Goal: Information Seeking & Learning: Learn about a topic

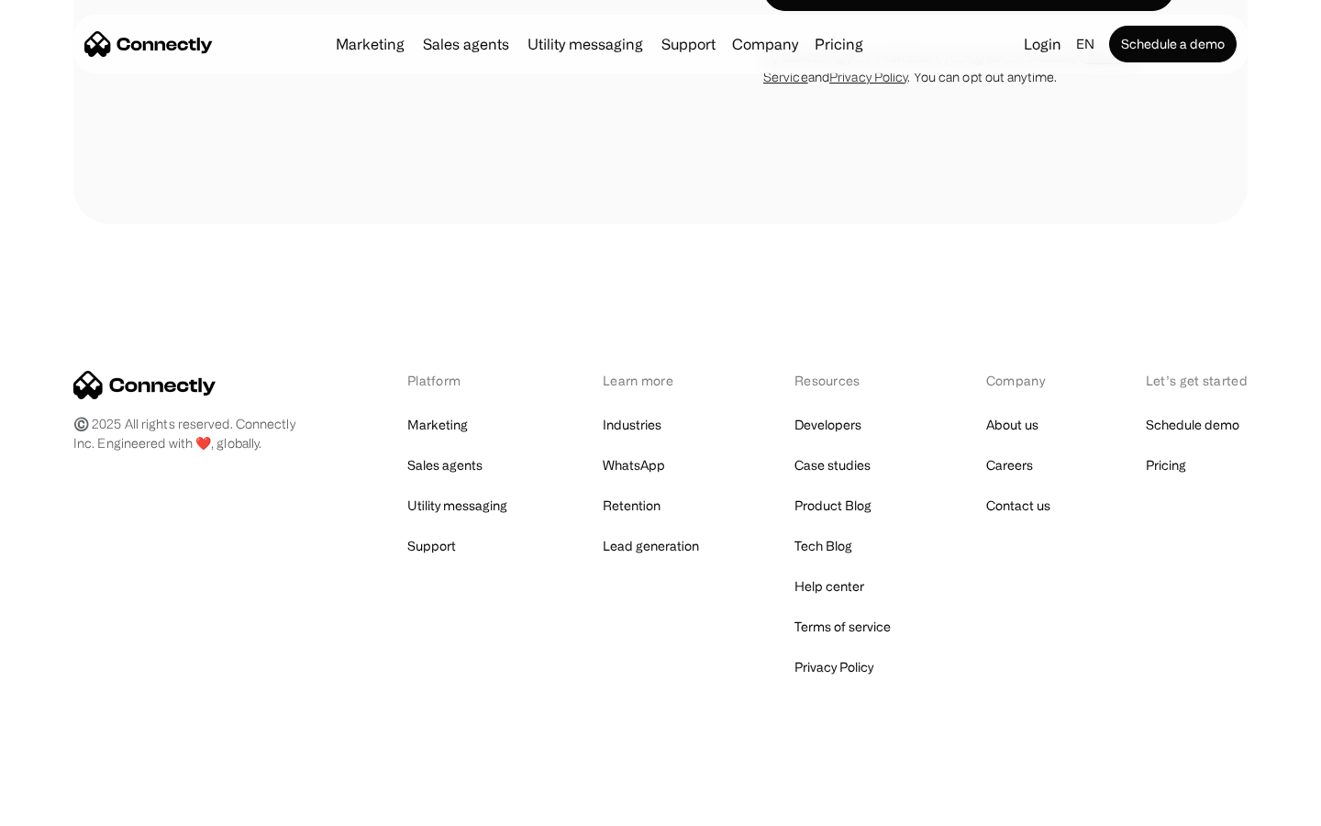
scroll to position [4834, 0]
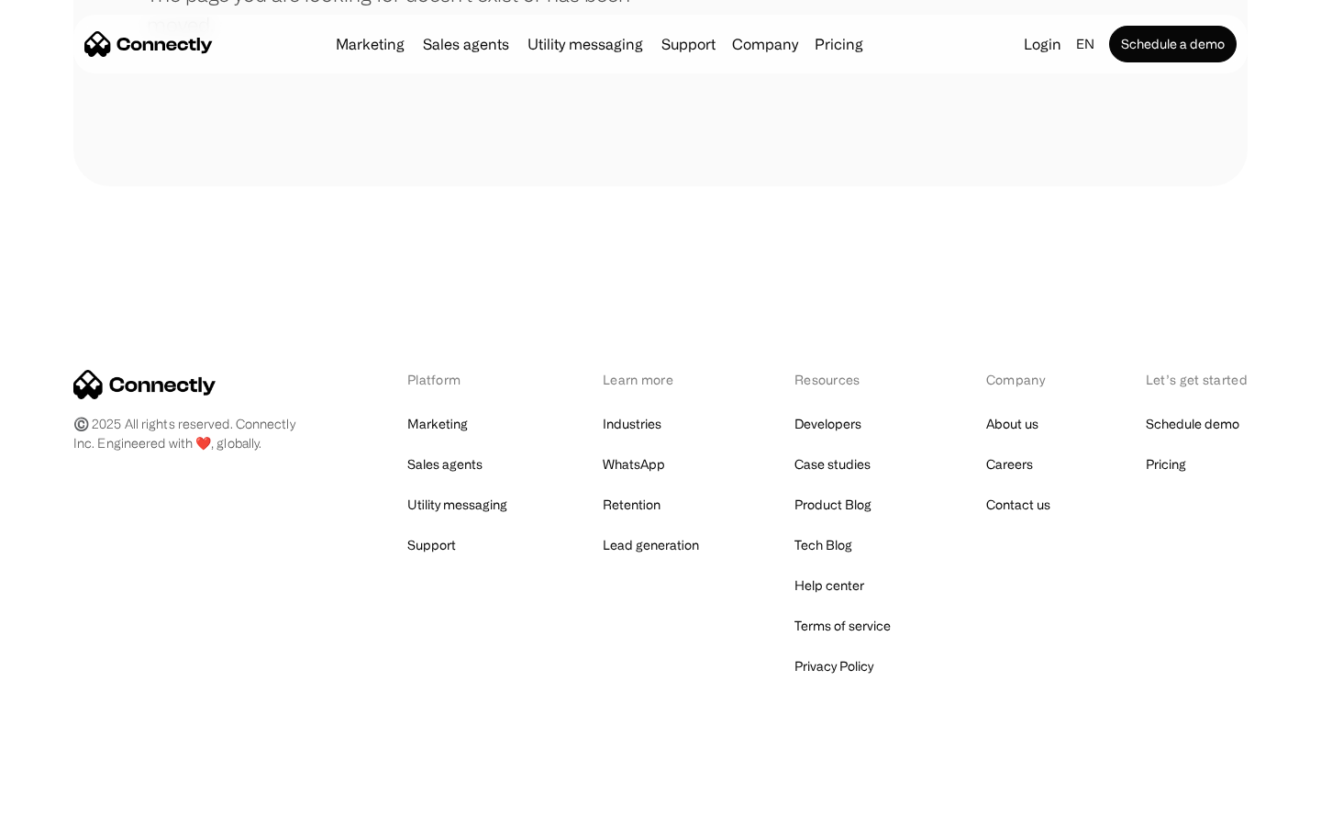
scroll to position [335, 0]
